Goal: Task Accomplishment & Management: Use online tool/utility

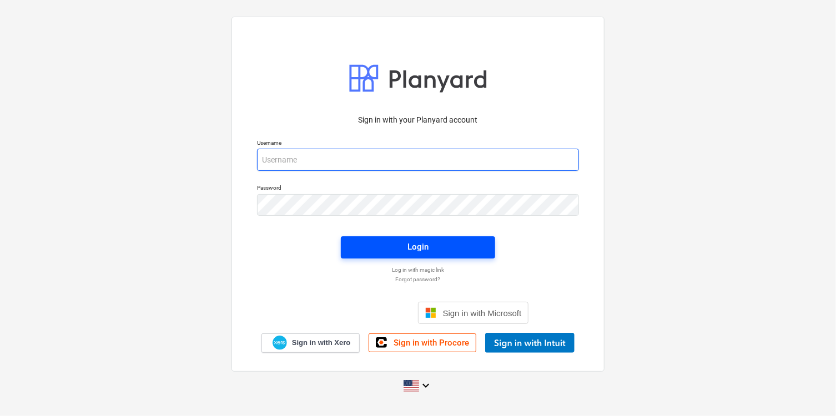
type input "[PERSON_NAME][EMAIL_ADDRESS][DOMAIN_NAME]"
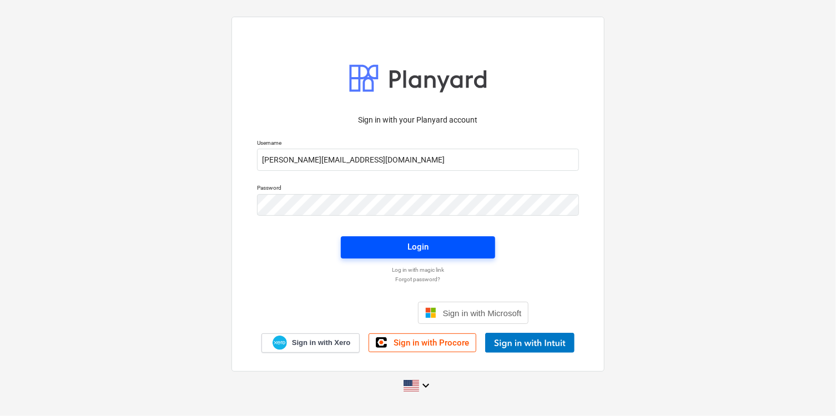
click at [453, 243] on span "Login" at bounding box center [418, 247] width 128 height 14
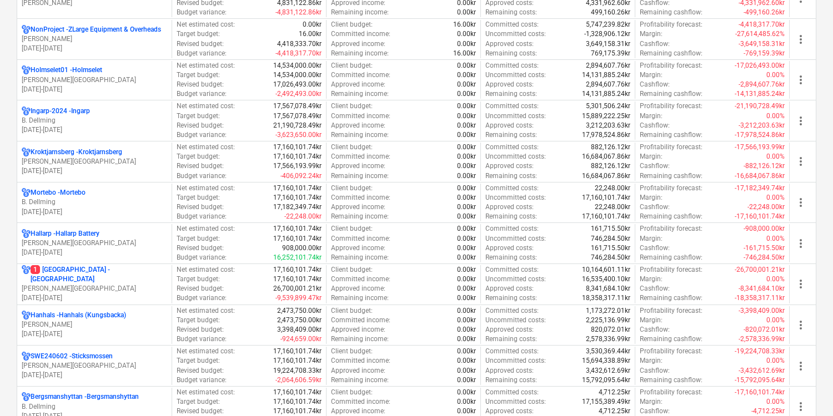
scroll to position [714, 0]
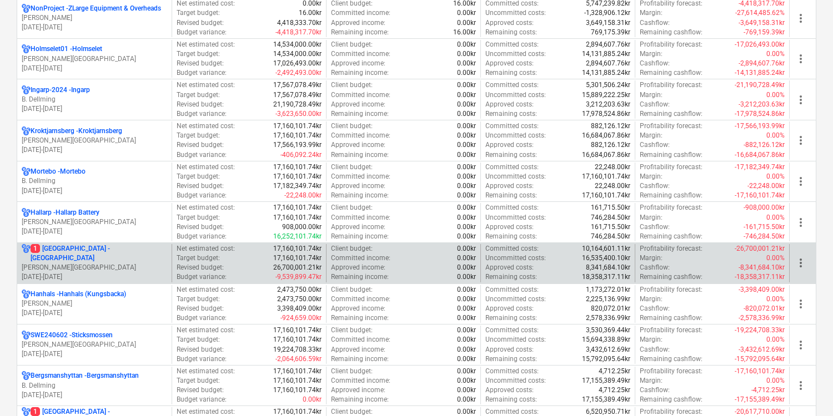
click at [149, 274] on p "[DATE] - [DATE]" at bounding box center [94, 277] width 145 height 9
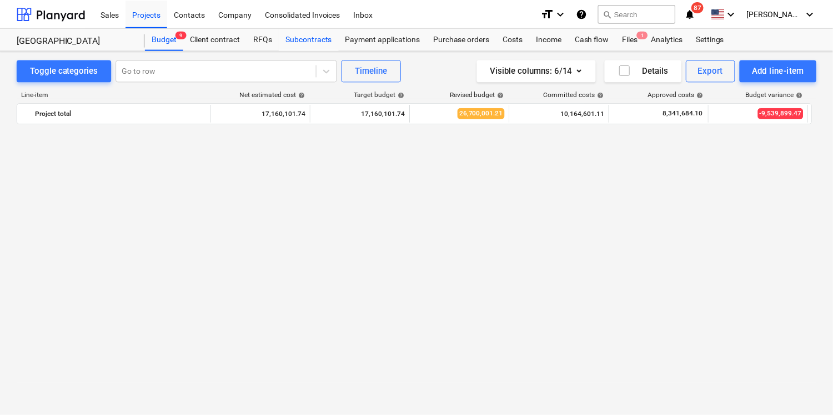
scroll to position [1118, 0]
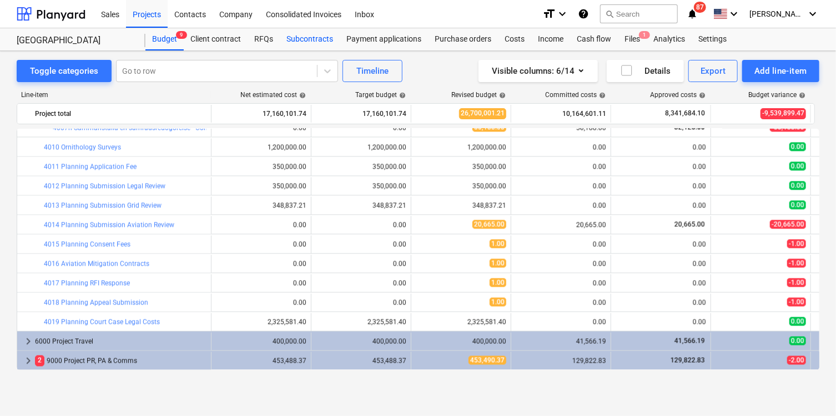
click at [313, 42] on div "Subcontracts" at bounding box center [310, 39] width 60 height 22
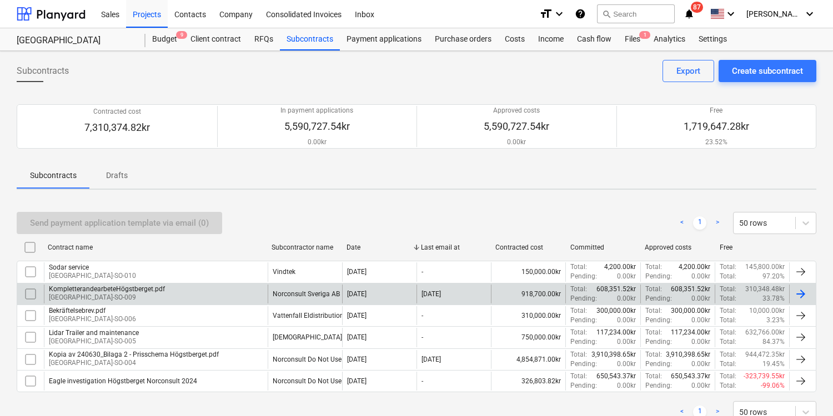
click at [199, 295] on div "KompletterandearbeteHögstberget.pdf [GEOGRAPHIC_DATA]-SO-009" at bounding box center [156, 294] width 224 height 19
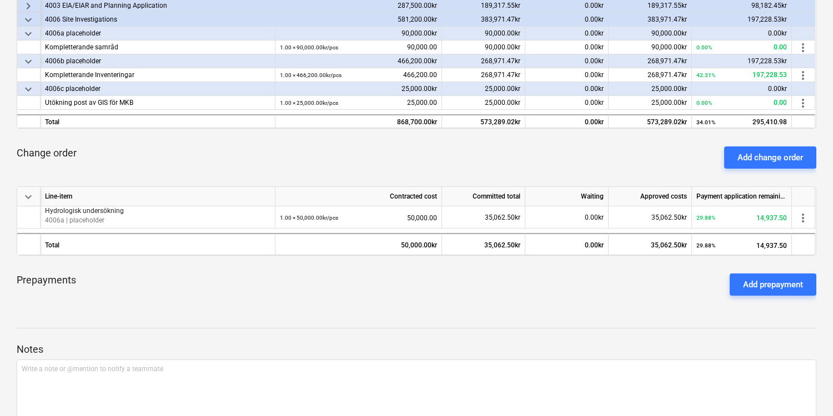
scroll to position [262, 0]
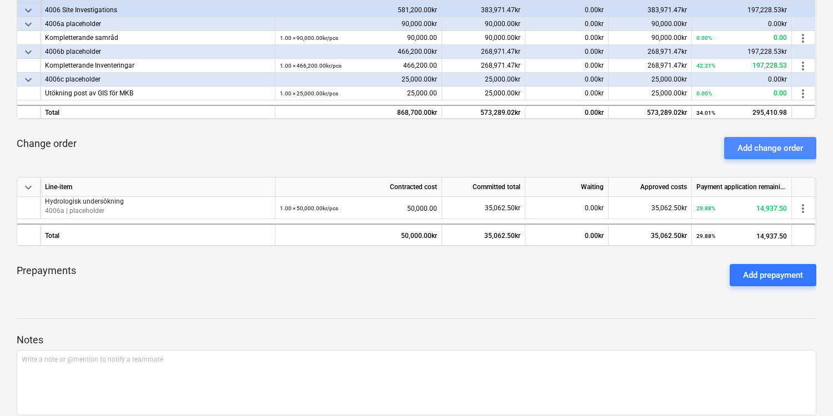
click at [758, 147] on div "Add change order" at bounding box center [769, 148] width 65 height 14
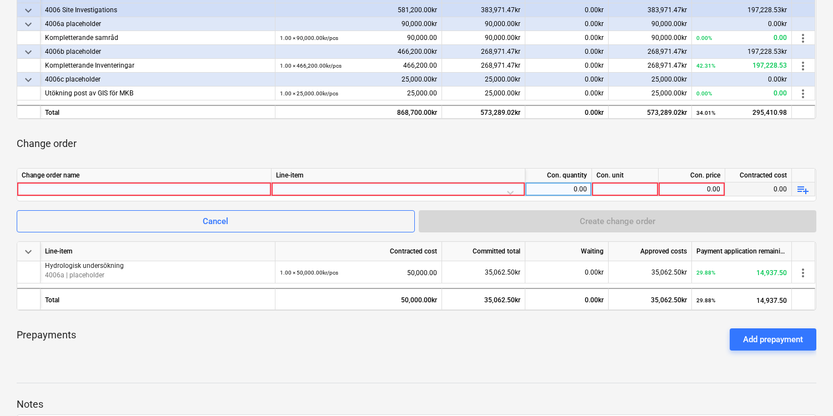
click at [288, 188] on div at bounding box center [398, 192] width 244 height 19
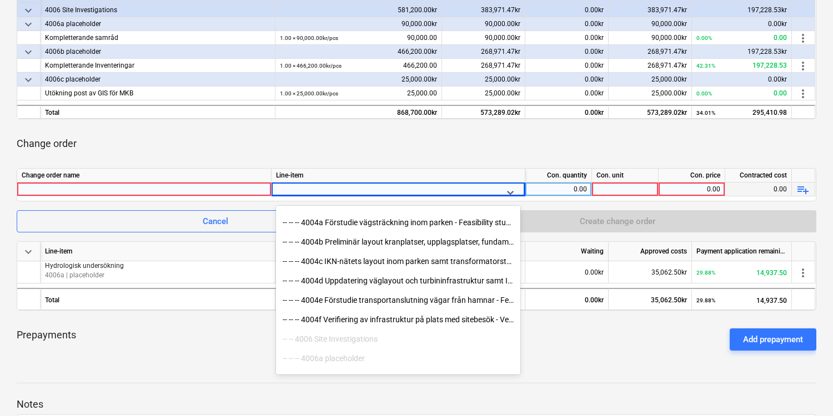
scroll to position [1362, 0]
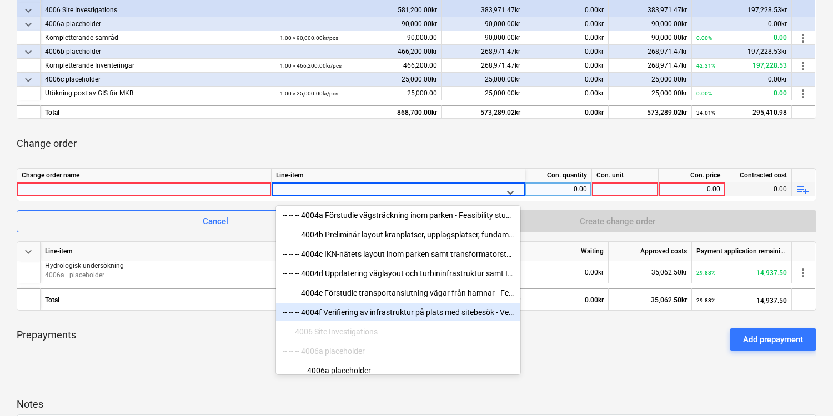
click at [442, 312] on div "-- -- -- 4004f Verifiering av infrastruktur på plats med sitebesök - Verificati…" at bounding box center [398, 313] width 244 height 18
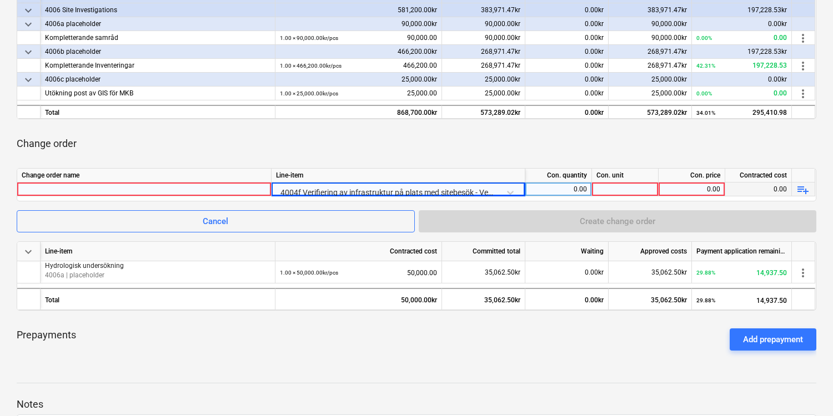
click at [191, 189] on div at bounding box center [144, 189] width 245 height 13
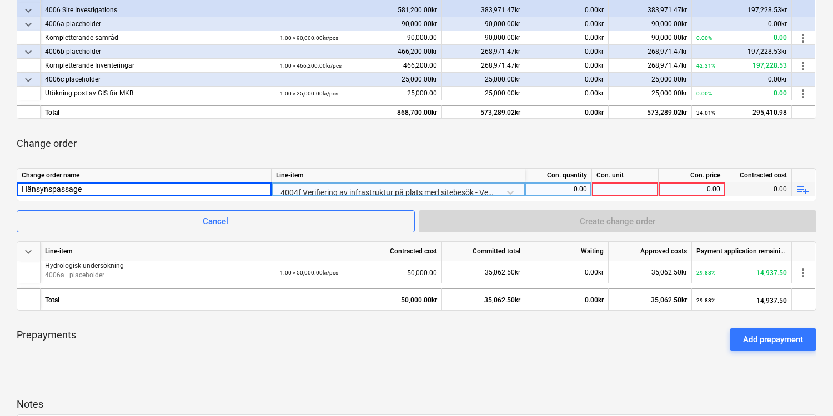
type input "Hänsynspassager"
click at [611, 188] on div at bounding box center [625, 190] width 67 height 14
click at [584, 191] on div "0.00" at bounding box center [558, 190] width 57 height 14
type input "1"
click at [623, 190] on div at bounding box center [625, 190] width 67 height 14
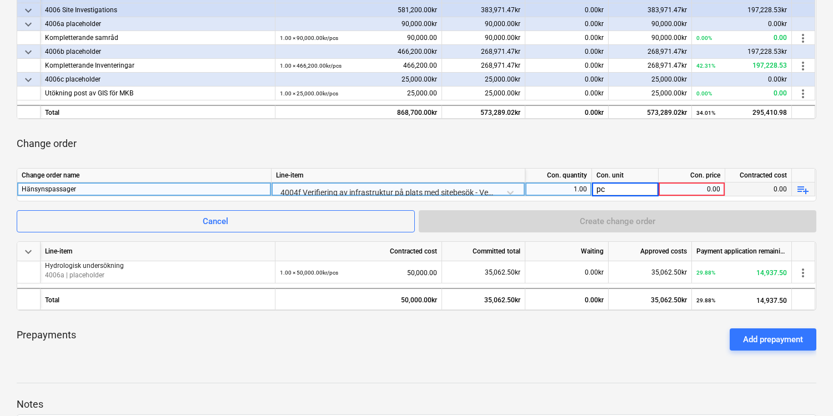
type input "pcs"
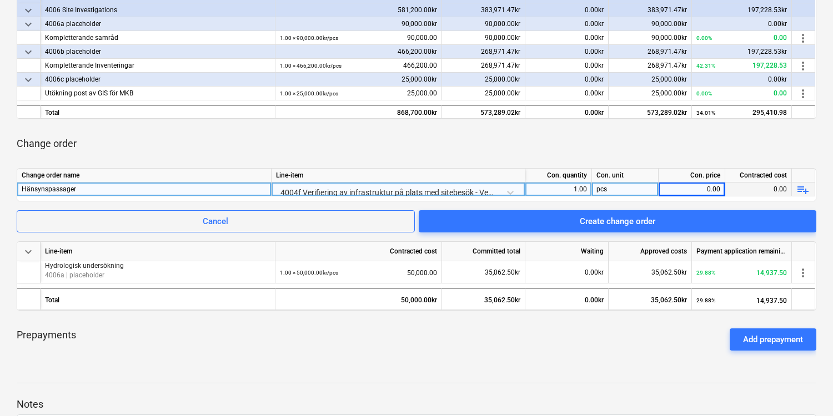
click at [688, 190] on div "0.00" at bounding box center [691, 190] width 57 height 14
type input "90000"
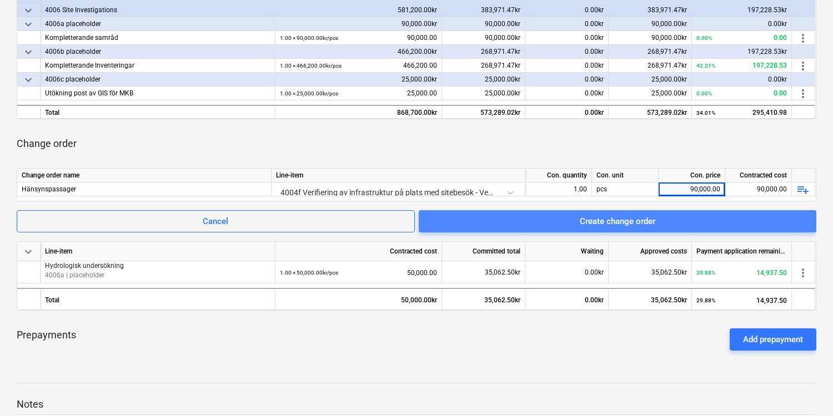
click at [606, 223] on div "Create change order" at bounding box center [617, 221] width 75 height 14
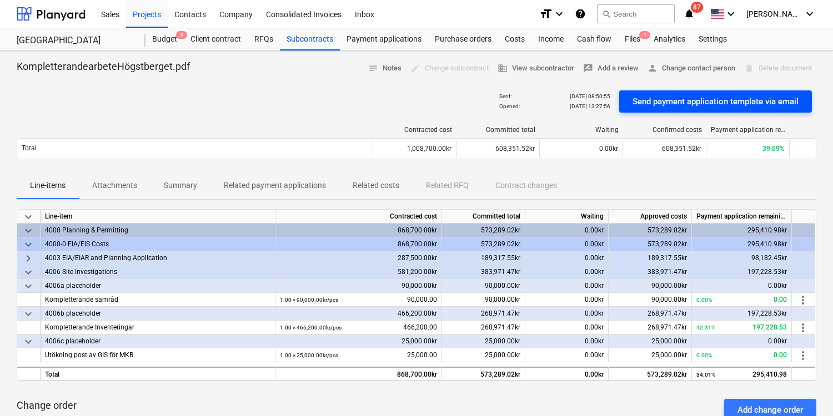
click at [708, 100] on div "Send payment application template via email" at bounding box center [715, 101] width 166 height 14
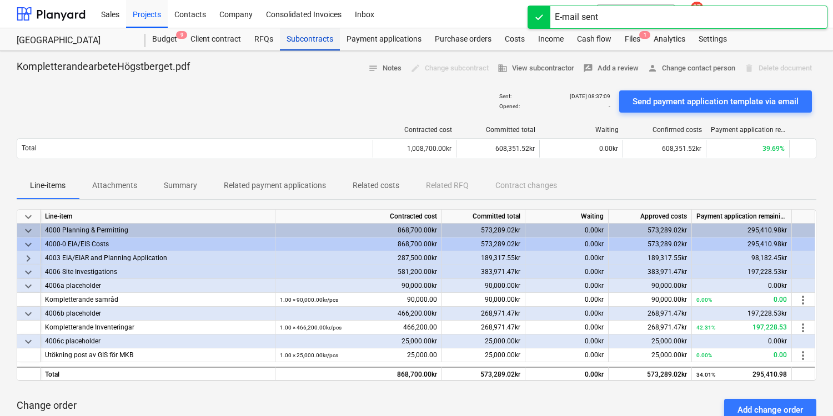
click at [308, 40] on div "Subcontracts" at bounding box center [310, 39] width 60 height 22
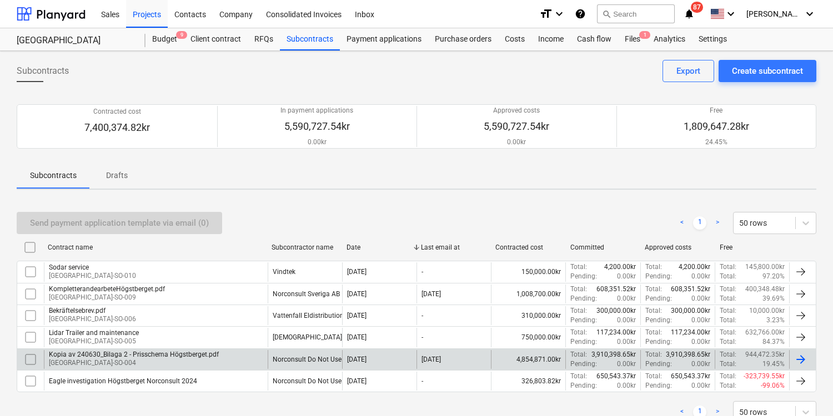
click at [239, 355] on div "Kopia av 240630_Bilaga 2 - Prisschema Högstberget.pdf [GEOGRAPHIC_DATA]-SO-004" at bounding box center [156, 359] width 224 height 19
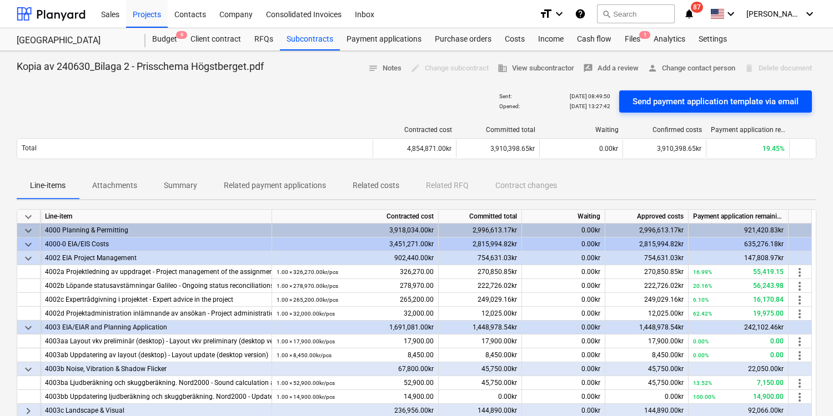
click at [717, 102] on div "Send payment application template via email" at bounding box center [715, 101] width 166 height 14
